Goal: Task Accomplishment & Management: Use online tool/utility

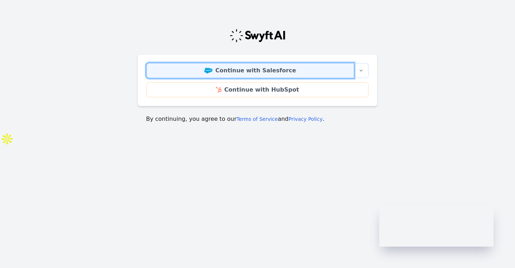
click at [271, 69] on link "Continue with Salesforce" at bounding box center [249, 70] width 207 height 15
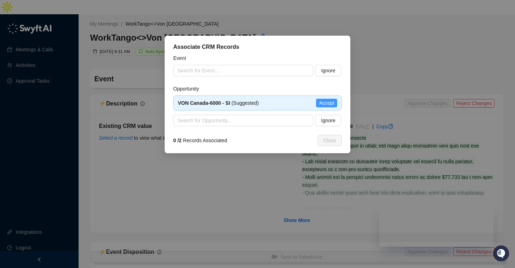
click at [319, 103] on span "Accept" at bounding box center [326, 103] width 15 height 8
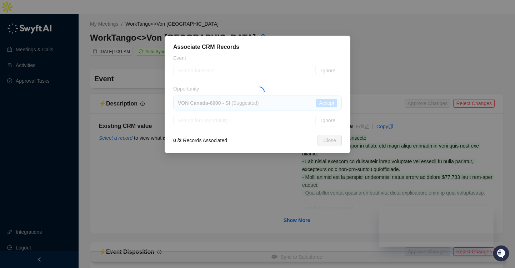
type textarea "**********"
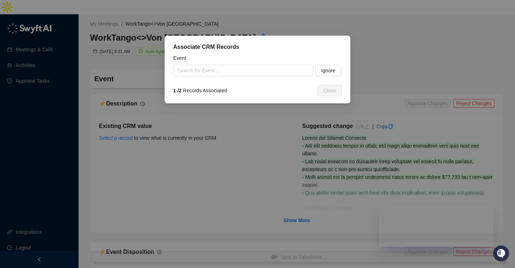
type input "**********"
click at [325, 70] on span "Ignore" at bounding box center [328, 71] width 14 height 8
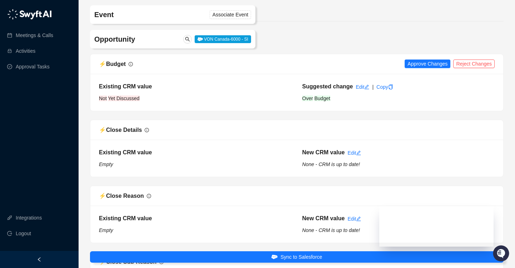
scroll to position [88, 0]
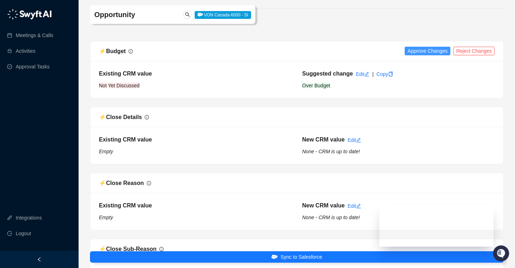
click at [435, 47] on span "Approve Changes" at bounding box center [427, 51] width 40 height 8
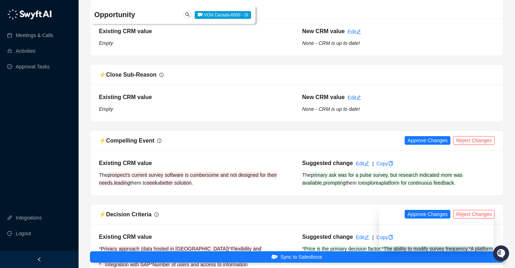
scroll to position [266, 0]
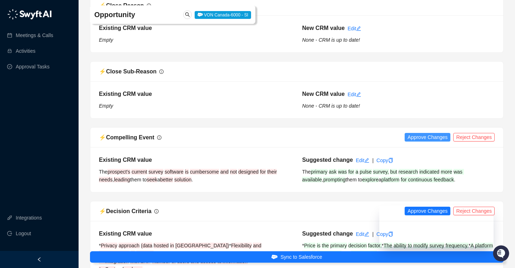
click at [416, 133] on span "Approve Changes" at bounding box center [427, 137] width 40 height 8
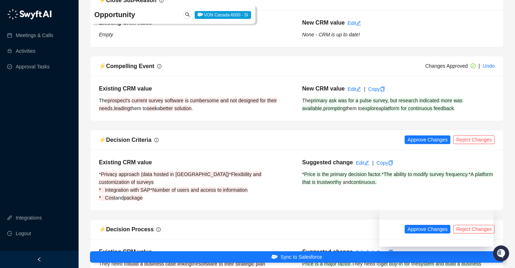
scroll to position [340, 0]
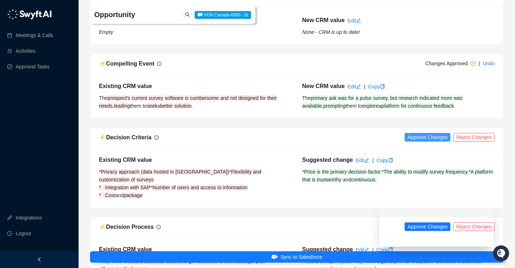
click at [429, 133] on span "Approve Changes" at bounding box center [427, 137] width 40 height 8
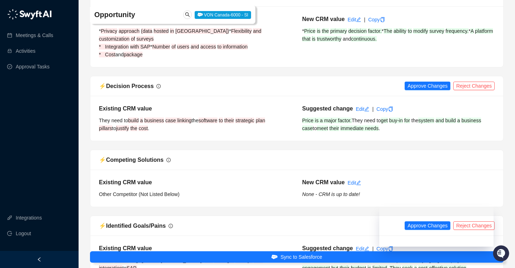
scroll to position [447, 0]
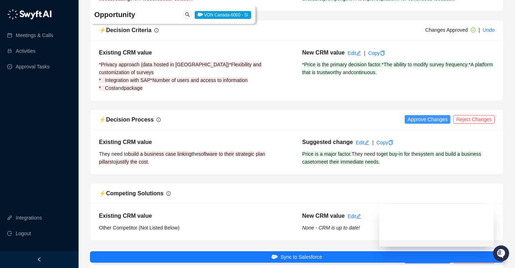
click at [423, 116] on span "Approve Changes" at bounding box center [427, 120] width 40 height 8
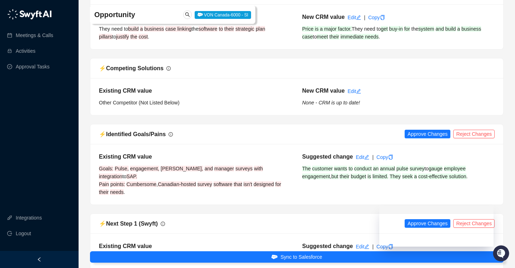
scroll to position [574, 0]
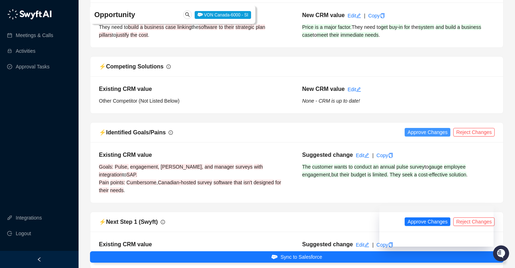
click at [423, 128] on span "Approve Changes" at bounding box center [427, 132] width 40 height 8
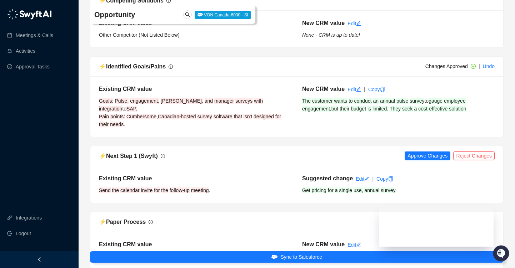
scroll to position [641, 0]
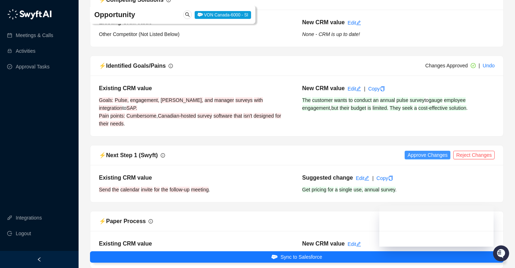
click at [421, 151] on span "Approve Changes" at bounding box center [427, 155] width 40 height 8
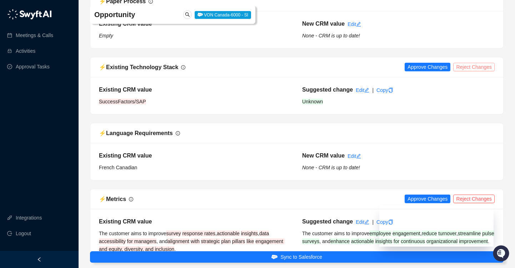
click at [472, 63] on span "Reject Changes" at bounding box center [474, 67] width 36 height 8
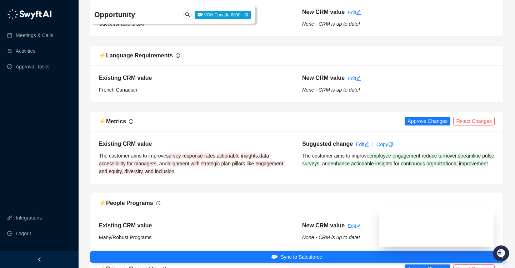
scroll to position [942, 0]
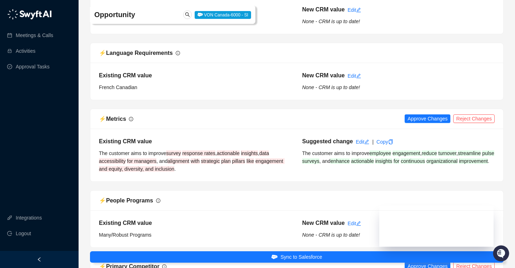
click at [472, 109] on div "⚡️ Metrics Approve Changes Reject Changes" at bounding box center [296, 119] width 412 height 20
click at [483, 115] on span "Reject Changes" at bounding box center [474, 119] width 36 height 8
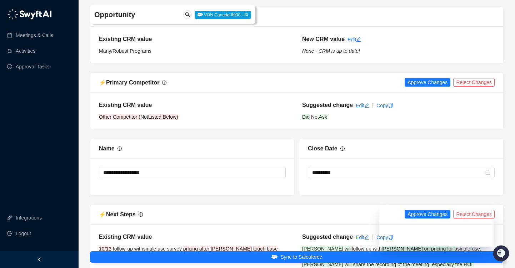
scroll to position [1140, 0]
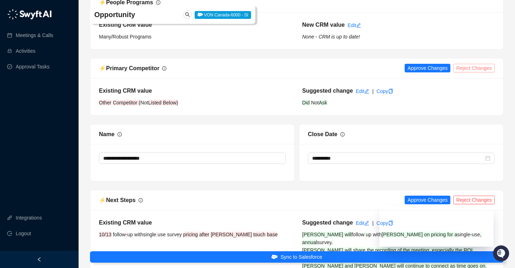
click at [478, 64] on span "Reject Changes" at bounding box center [474, 68] width 36 height 8
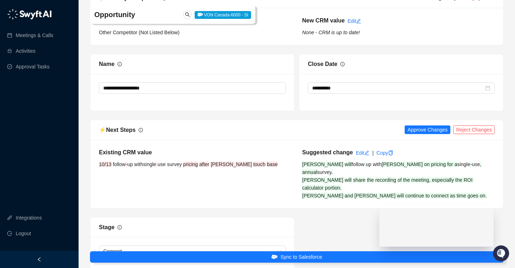
scroll to position [1213, 0]
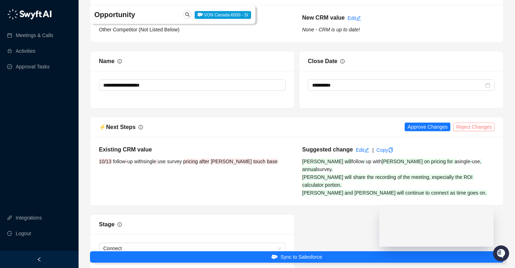
click at [465, 123] on span "Reject Changes" at bounding box center [474, 127] width 36 height 8
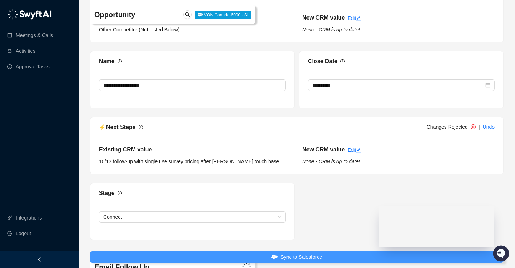
click at [314, 258] on span "Sync to Salesforce" at bounding box center [301, 257] width 42 height 8
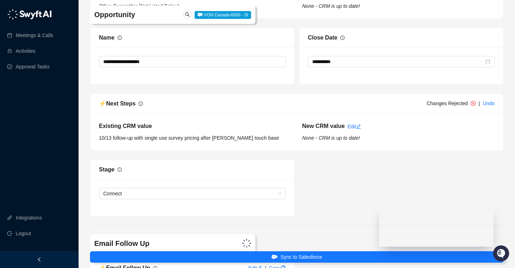
scroll to position [1190, 0]
